Goal: Task Accomplishment & Management: Use online tool/utility

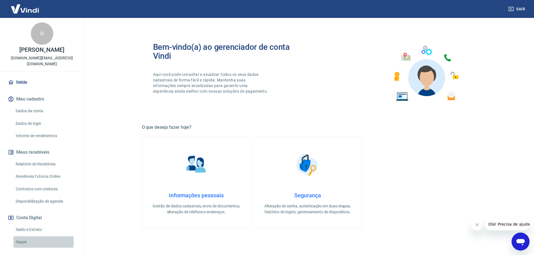
click at [24, 242] on link "Saque" at bounding box center [45, 242] width 64 height 11
